Goal: Transaction & Acquisition: Purchase product/service

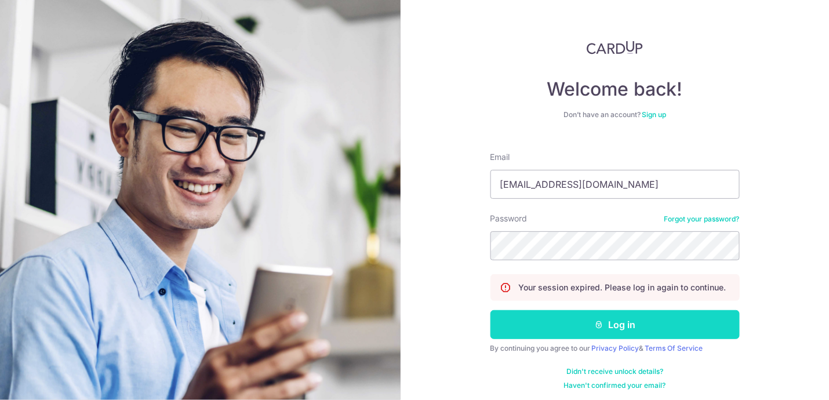
click at [588, 325] on button "Log in" at bounding box center [614, 324] width 249 height 29
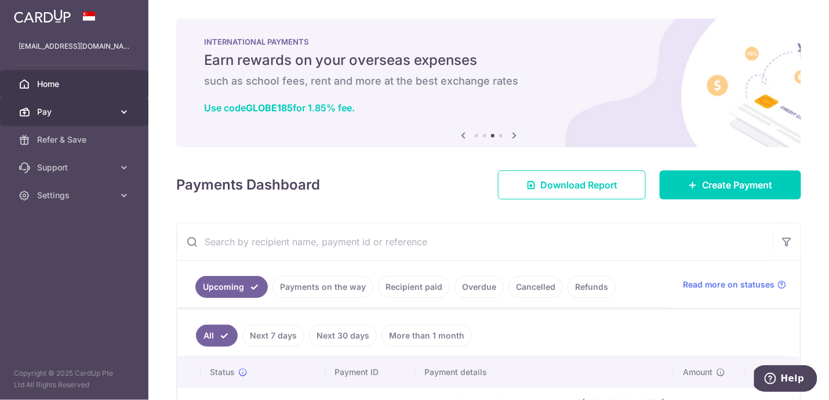
click at [132, 107] on link "Pay" at bounding box center [74, 112] width 148 height 28
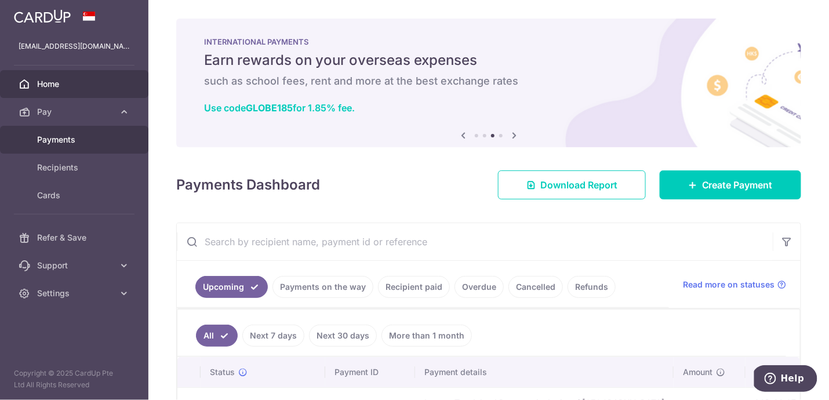
click at [60, 142] on span "Payments" at bounding box center [75, 140] width 76 height 12
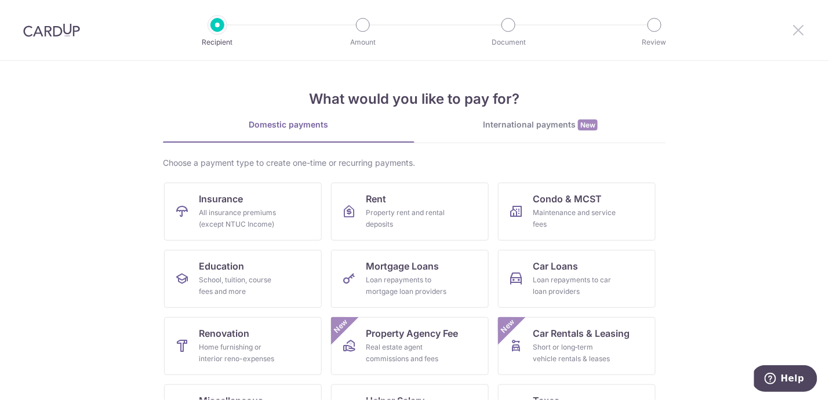
click at [797, 27] on icon at bounding box center [799, 30] width 14 height 14
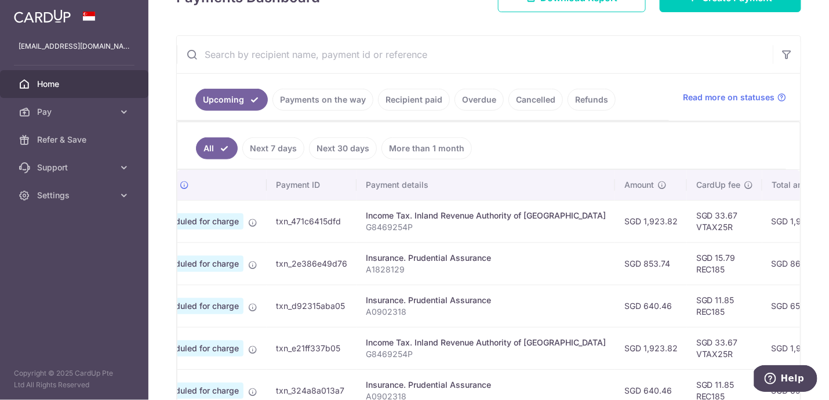
scroll to position [171, 0]
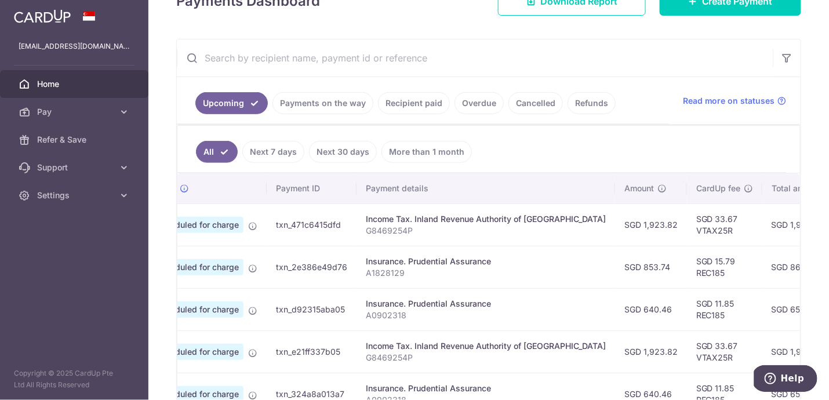
click at [415, 103] on link "Recipient paid" at bounding box center [414, 103] width 72 height 22
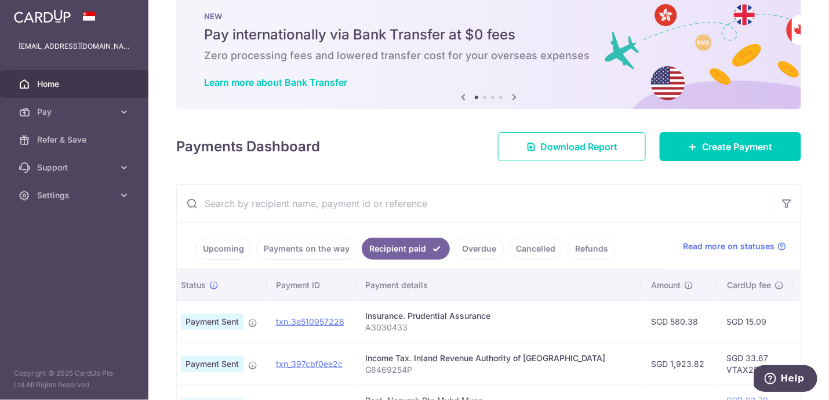
scroll to position [22, 0]
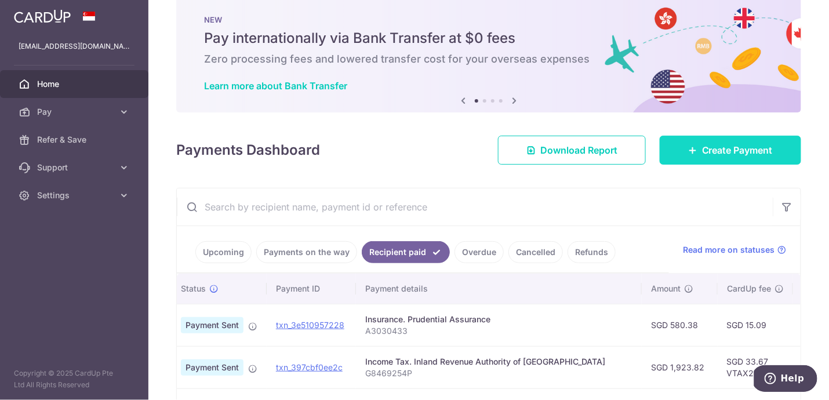
click at [697, 150] on link "Create Payment" at bounding box center [729, 150] width 141 height 29
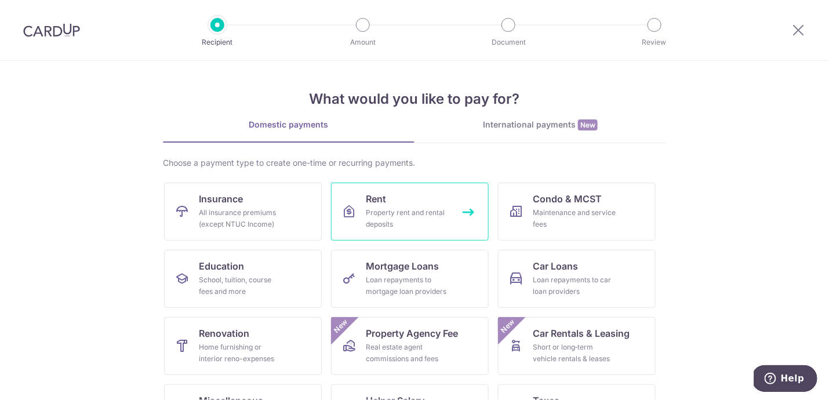
click at [387, 211] on div "Property rent and rental deposits" at bounding box center [407, 218] width 83 height 23
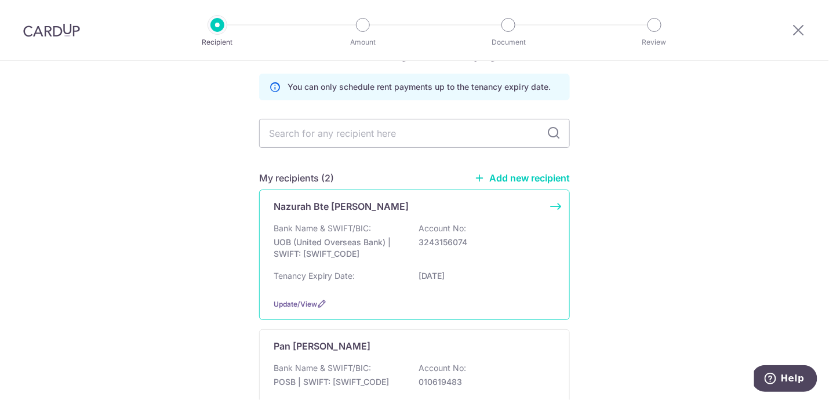
click at [420, 278] on div "Tenancy Expiry Date: [DATE]" at bounding box center [415, 279] width 282 height 19
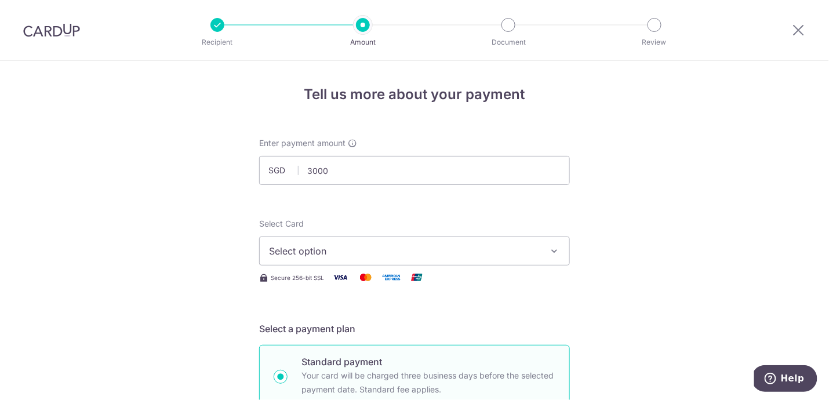
click at [343, 257] on button "Select option" at bounding box center [414, 250] width 311 height 29
type input "3,000.00"
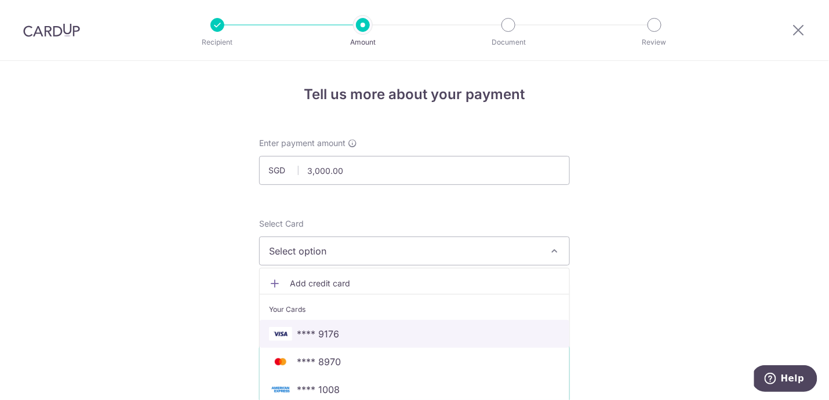
click at [327, 334] on span "**** 9176" at bounding box center [318, 334] width 42 height 14
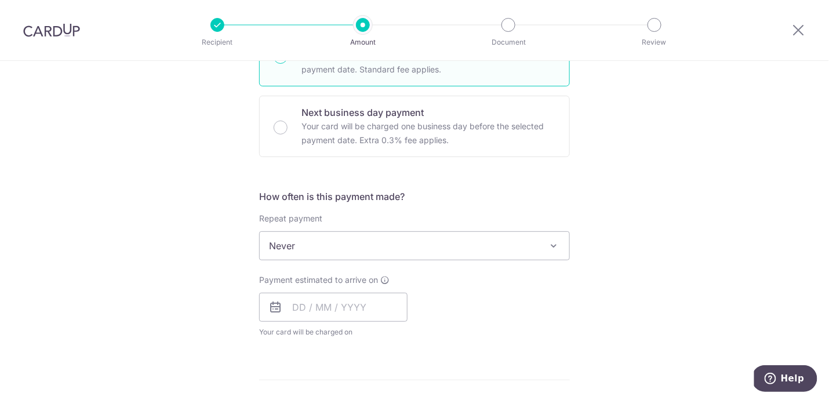
scroll to position [326, 0]
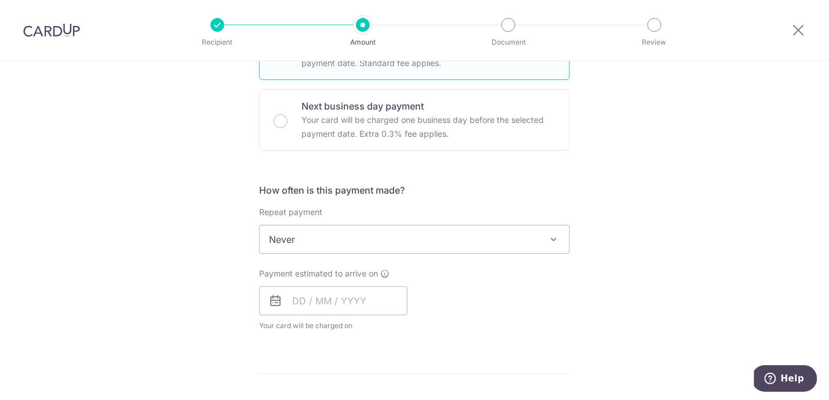
click at [368, 236] on span "Never" at bounding box center [414, 239] width 309 height 28
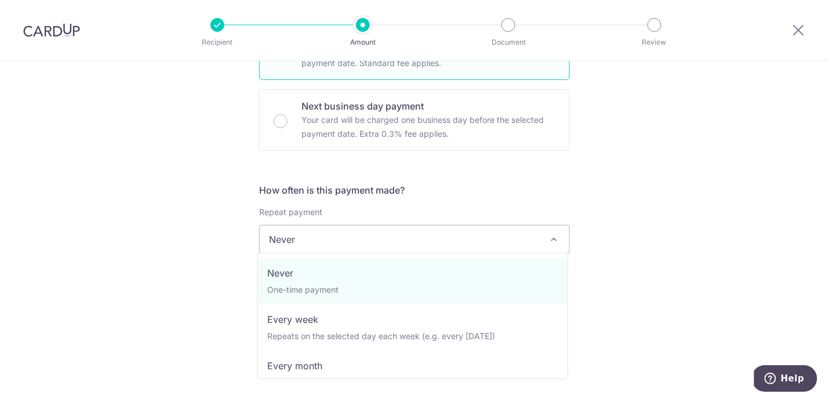
click at [346, 238] on span "Never" at bounding box center [414, 239] width 309 height 28
click at [653, 266] on div "Tell us more about your payment Enter payment amount SGD 3,000.00 3000.00 Selec…" at bounding box center [414, 259] width 829 height 1048
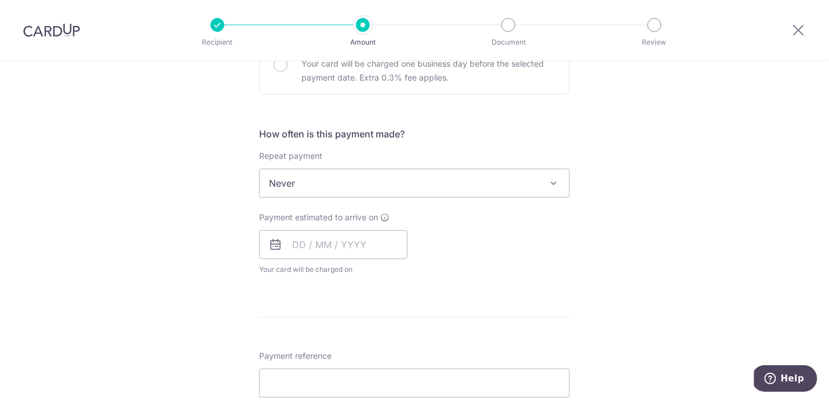
scroll to position [387, 0]
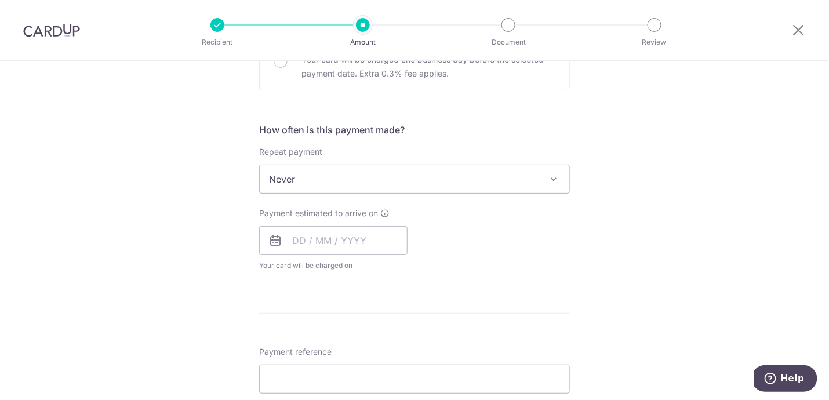
click at [400, 191] on div "How often is this payment made? Repeat payment Never Every week Every month Eve…" at bounding box center [414, 202] width 311 height 158
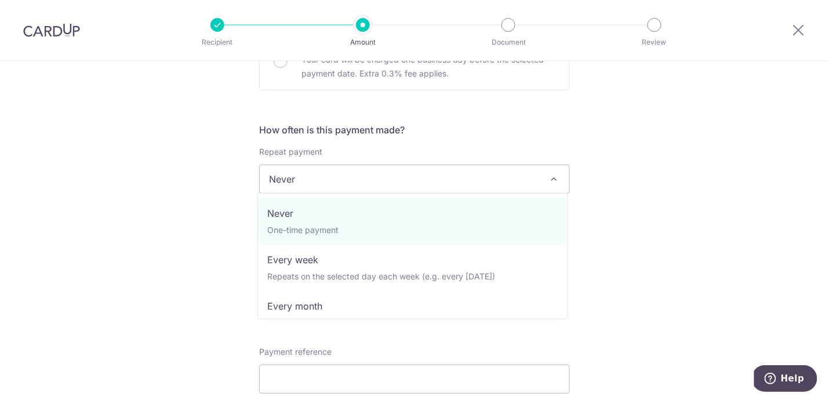
click at [347, 175] on span "Never" at bounding box center [414, 179] width 309 height 28
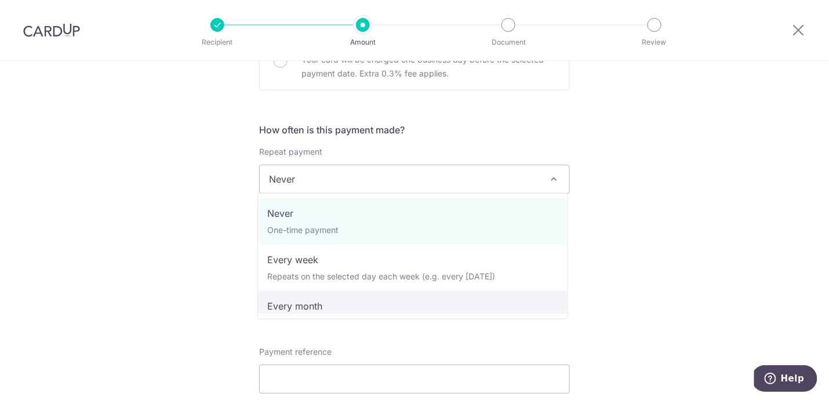
select select "3"
type input "18/07/2026"
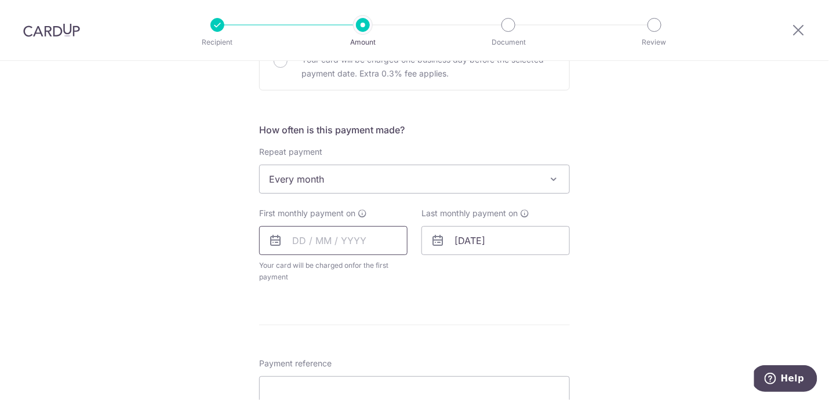
click at [341, 238] on input "text" at bounding box center [333, 240] width 148 height 29
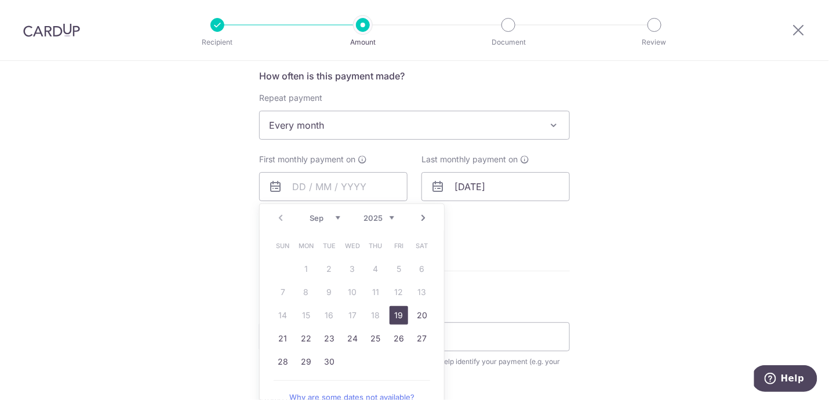
click at [397, 309] on link "19" at bounding box center [398, 315] width 19 height 19
type input "[DATE]"
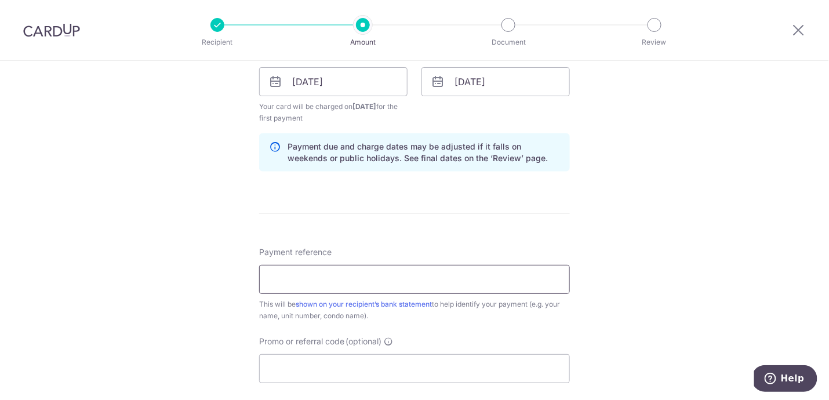
scroll to position [546, 0]
click at [321, 275] on input "Payment reference" at bounding box center [414, 278] width 311 height 29
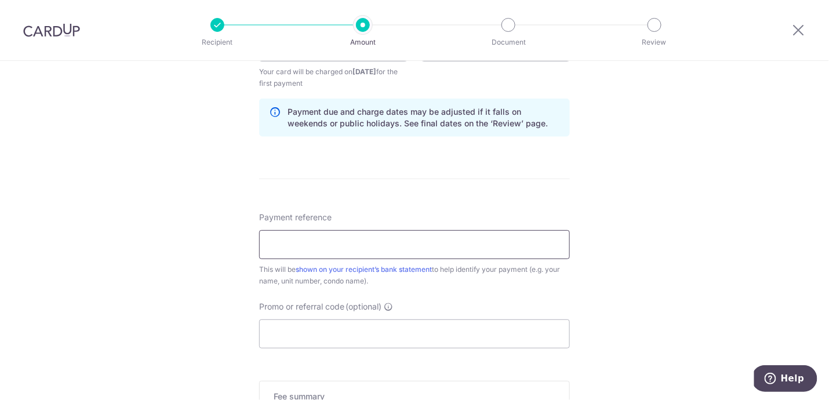
scroll to position [597, 0]
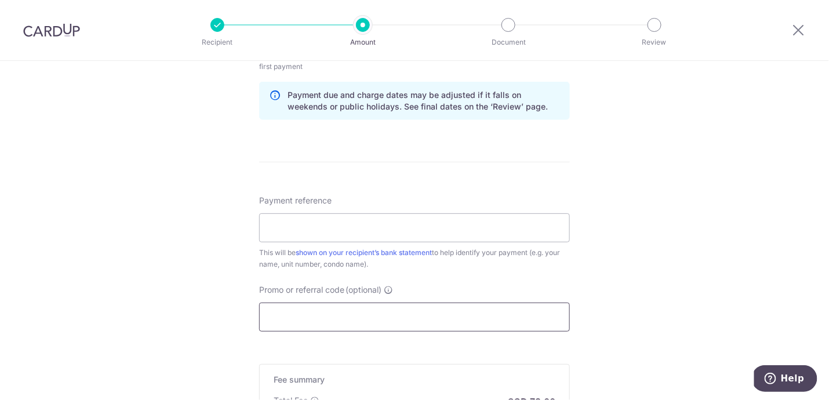
click at [312, 312] on input "Promo or referral code (optional)" at bounding box center [414, 316] width 311 height 29
paste input "3HOME25R"
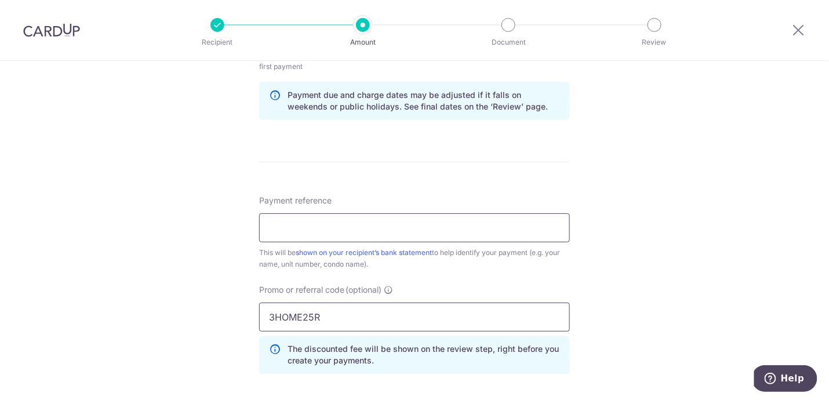
type input "3HOME25R"
click at [315, 224] on input "Payment reference" at bounding box center [414, 227] width 311 height 29
type input "Gazania Rent"
click at [435, 151] on form "Enter payment amount SGD 3,000.00 3000.00 Select Card **** 9176 Add credit card…" at bounding box center [414, 54] width 311 height 1029
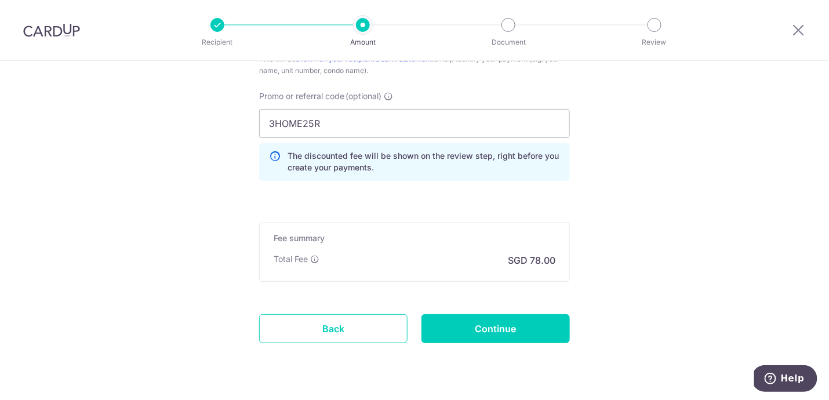
scroll to position [792, 0]
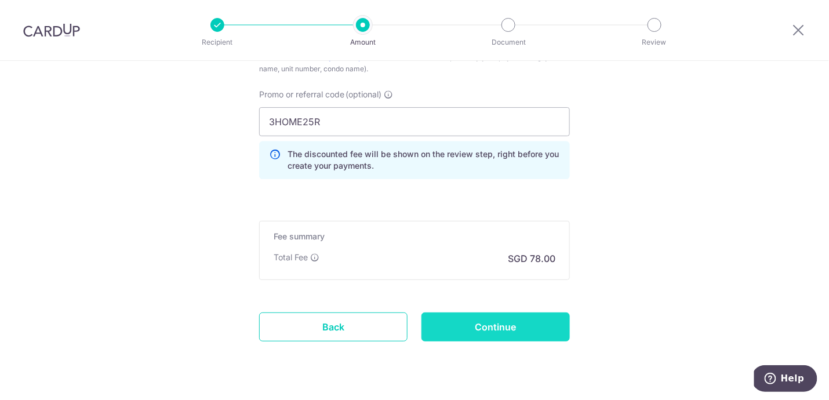
click at [472, 330] on input "Continue" at bounding box center [495, 326] width 148 height 29
type input "Create Schedule"
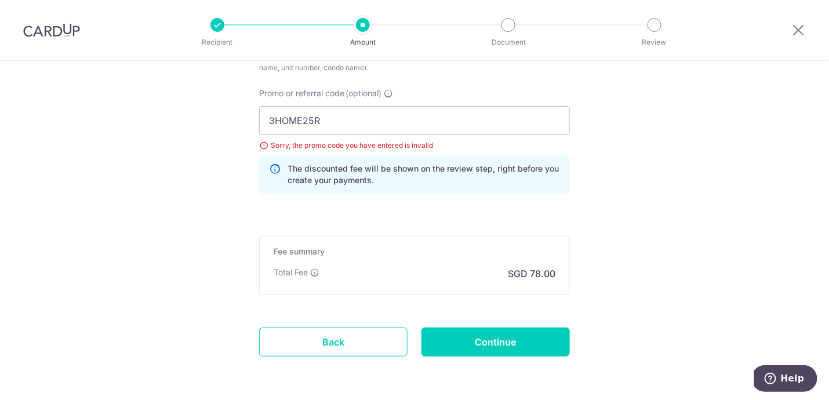
scroll to position [731, 0]
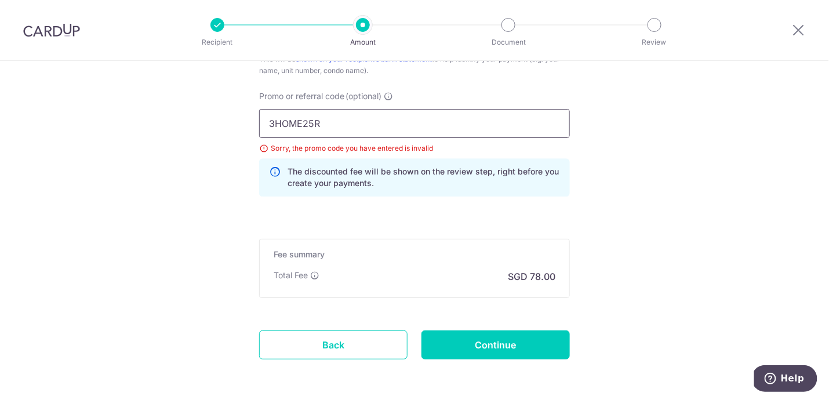
drag, startPoint x: 342, startPoint y: 119, endPoint x: 209, endPoint y: 109, distance: 133.1
paste input "text"
type input "3HOME25R"
click at [477, 342] on input "Continue" at bounding box center [495, 344] width 148 height 29
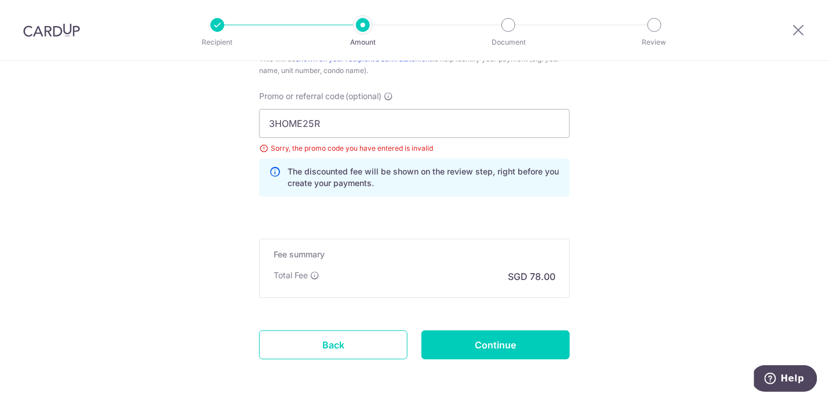
type input "Update Schedule"
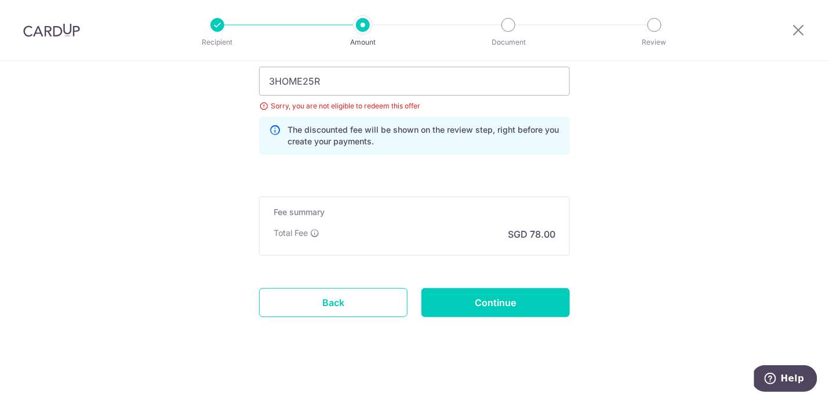
scroll to position [752, 0]
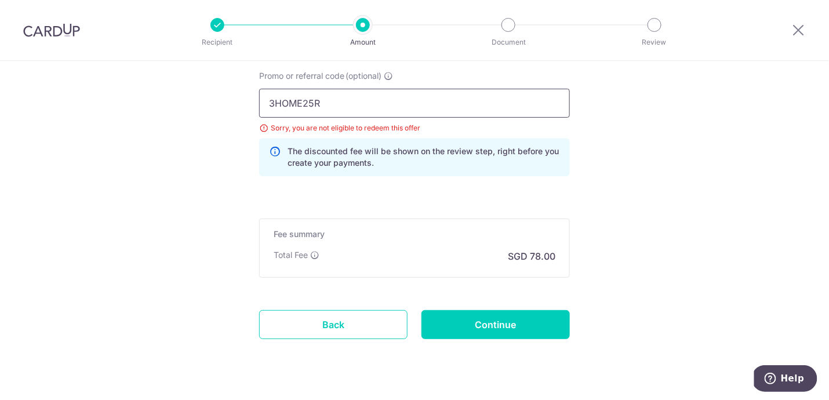
drag, startPoint x: 329, startPoint y: 103, endPoint x: 238, endPoint y: 97, distance: 91.7
paste input "SAVERENT179"
type input "SAVERENT179"
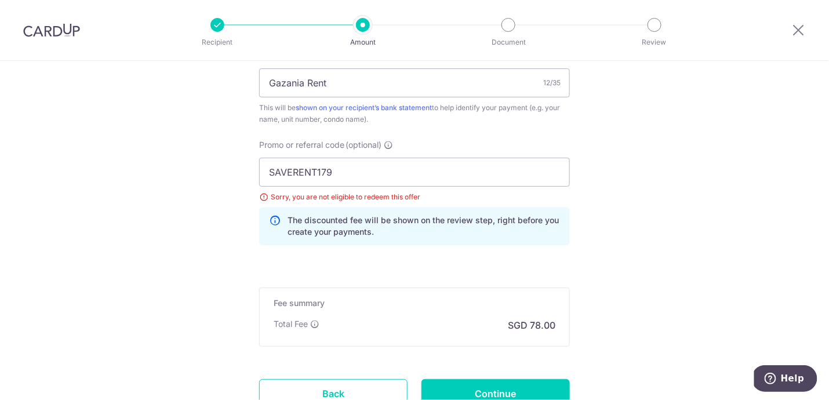
scroll to position [686, 0]
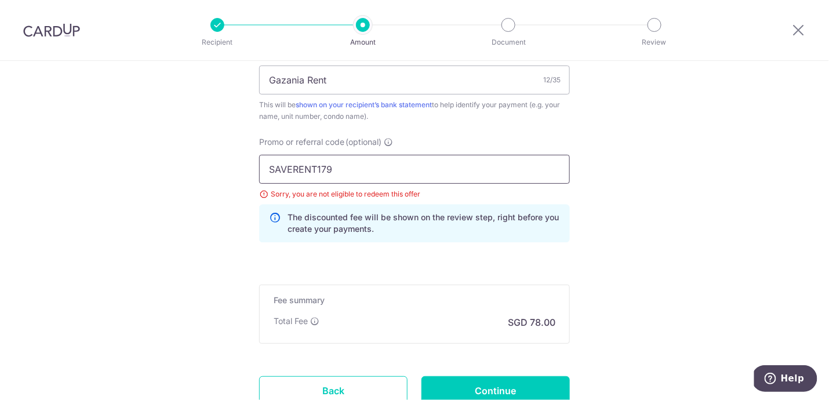
click at [383, 175] on input "SAVERENT179" at bounding box center [414, 169] width 311 height 29
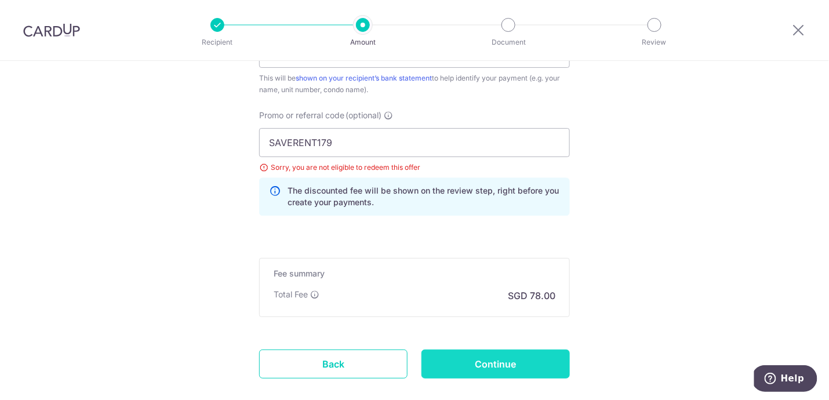
click at [505, 360] on input "Continue" at bounding box center [495, 363] width 148 height 29
type input "Update Schedule"
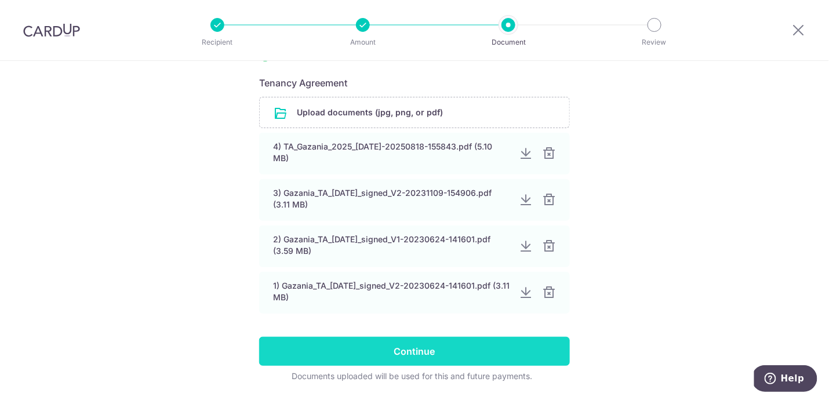
scroll to position [198, 0]
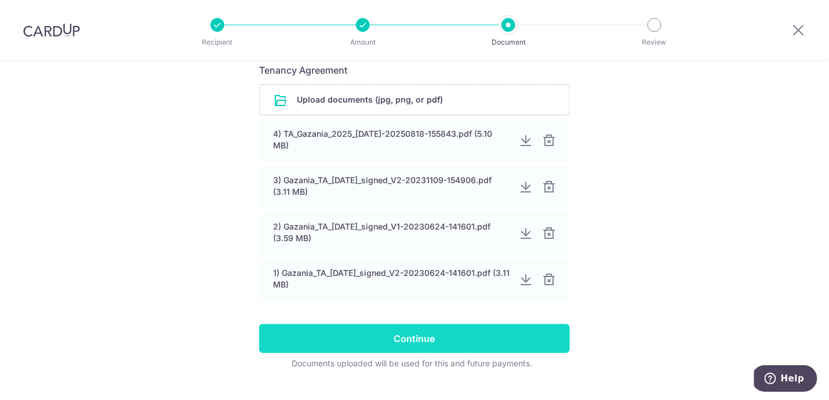
click at [409, 337] on input "Continue" at bounding box center [414, 338] width 311 height 29
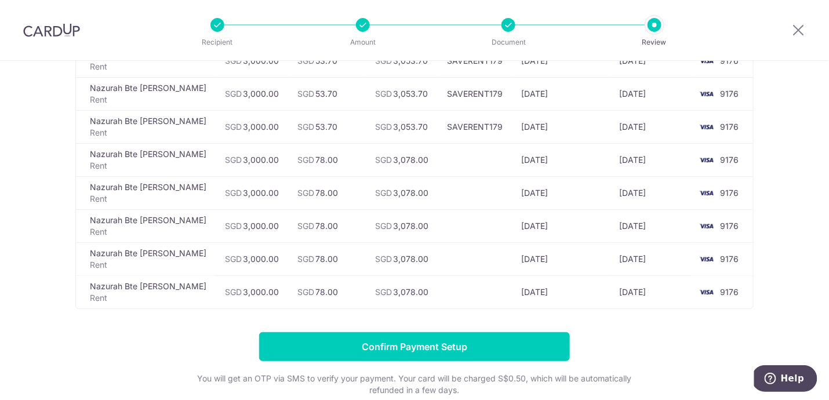
scroll to position [217, 0]
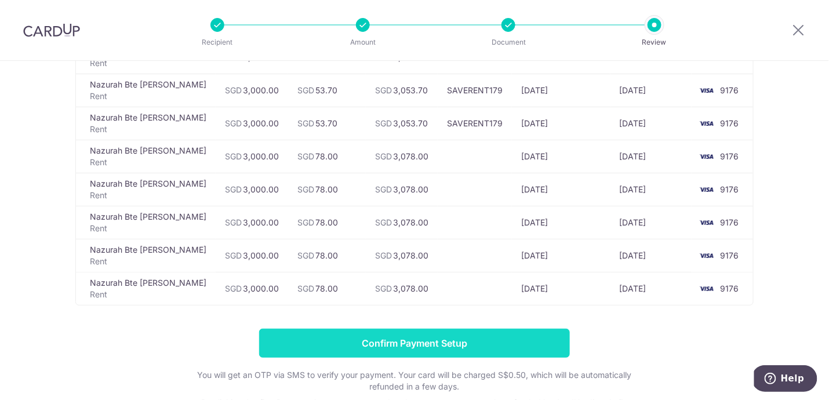
click at [462, 333] on input "Confirm Payment Setup" at bounding box center [414, 343] width 311 height 29
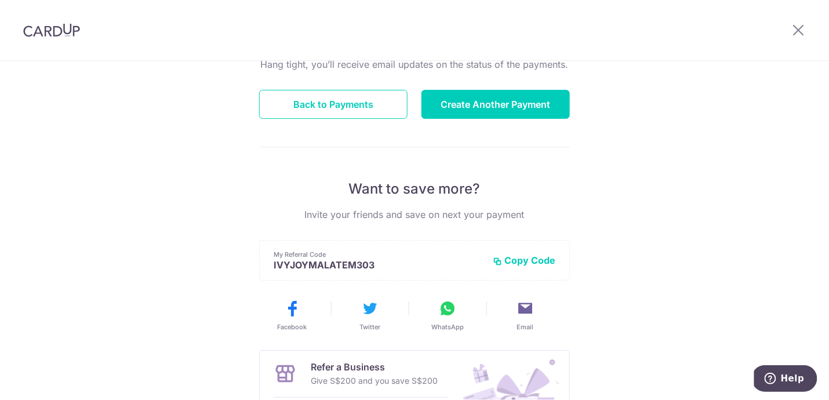
scroll to position [155, 0]
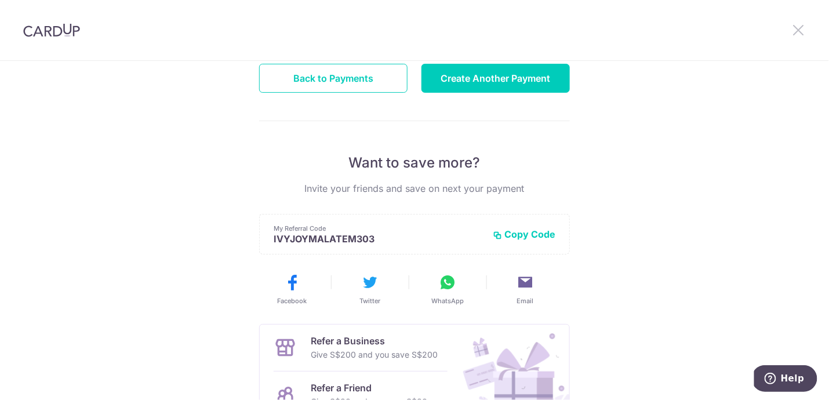
click at [801, 30] on icon at bounding box center [799, 30] width 14 height 14
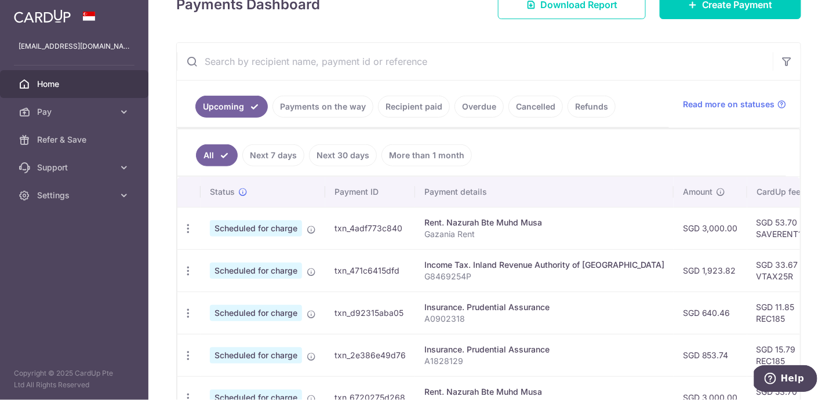
click at [312, 107] on link "Payments on the way" at bounding box center [322, 107] width 101 height 22
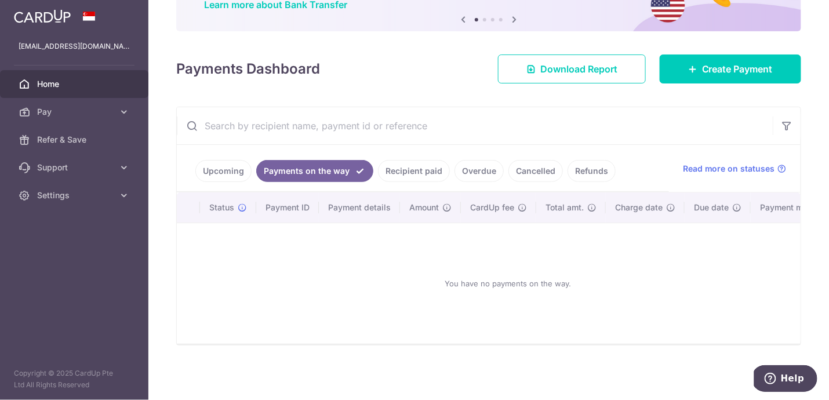
scroll to position [50, 0]
click at [222, 171] on link "Upcoming" at bounding box center [223, 172] width 56 height 22
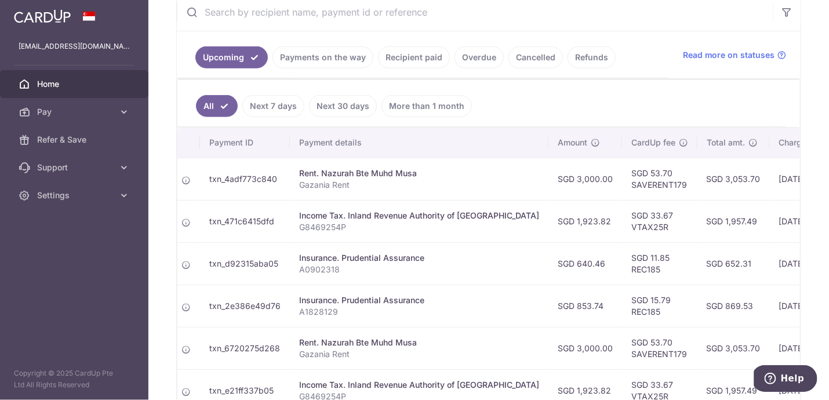
scroll to position [0, 136]
